Goal: Information Seeking & Learning: Find specific fact

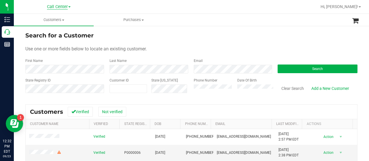
click at [52, 6] on span "Call Center" at bounding box center [57, 6] width 21 height 5
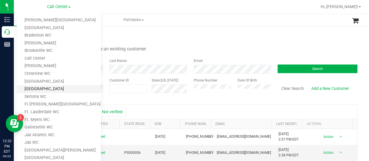
click at [33, 88] on link "[GEOGRAPHIC_DATA]" at bounding box center [59, 89] width 84 height 8
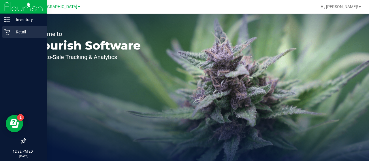
click at [12, 31] on p "Retail" at bounding box center [27, 32] width 35 height 7
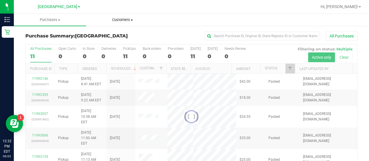
click at [128, 18] on span "Customers" at bounding box center [123, 19] width 72 height 5
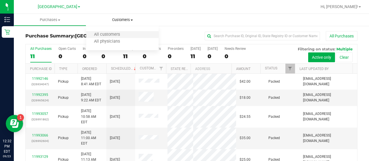
click at [130, 36] on li "All customers" at bounding box center [122, 34] width 72 height 7
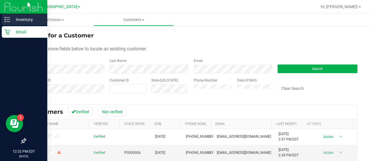
click at [10, 20] on p "Inventory" at bounding box center [27, 19] width 35 height 7
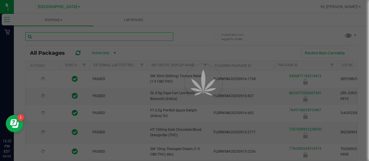
click at [90, 36] on input "text" at bounding box center [99, 36] width 148 height 9
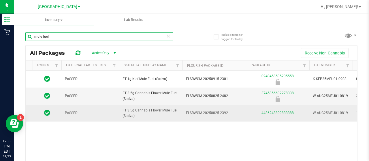
scroll to position [0, 28]
type input "mule fuel"
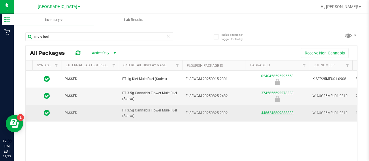
click at [270, 113] on link "4486248809833388" at bounding box center [277, 113] width 32 height 4
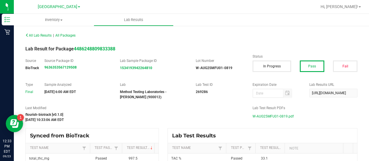
click at [275, 116] on span "W-AUG25MFU01-0819.pdf" at bounding box center [273, 116] width 41 height 9
click at [223, 40] on div "All Lab Results | All Packages" at bounding box center [191, 35] width 341 height 14
